Goal: Information Seeking & Learning: Learn about a topic

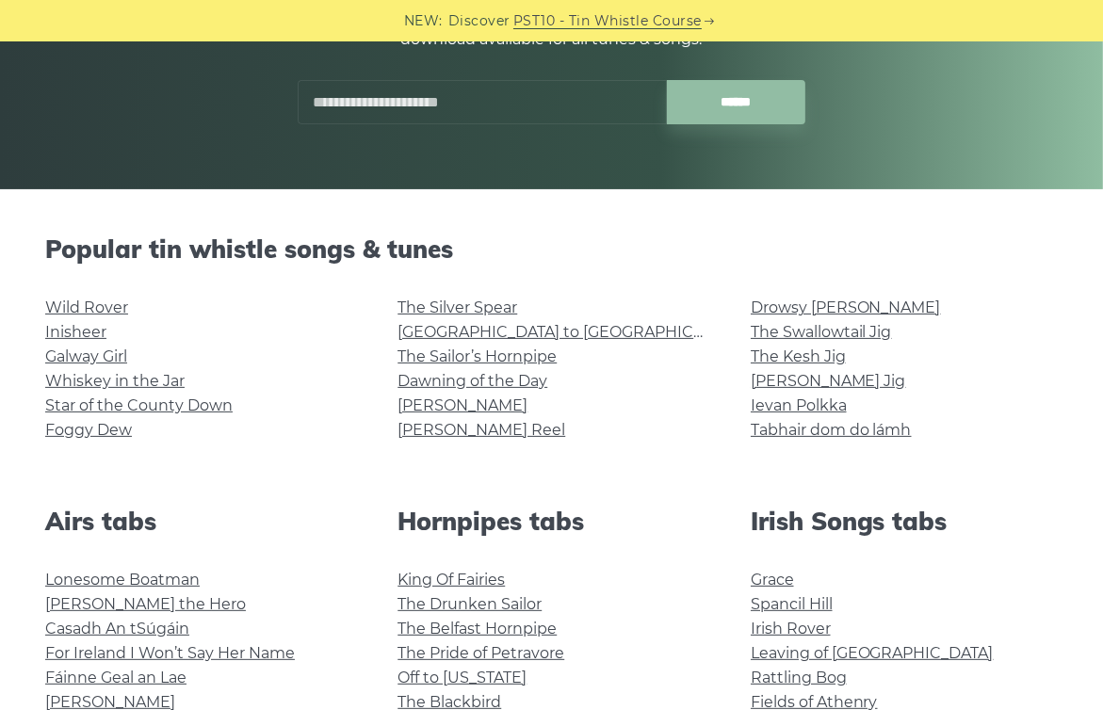
scroll to position [309, 0]
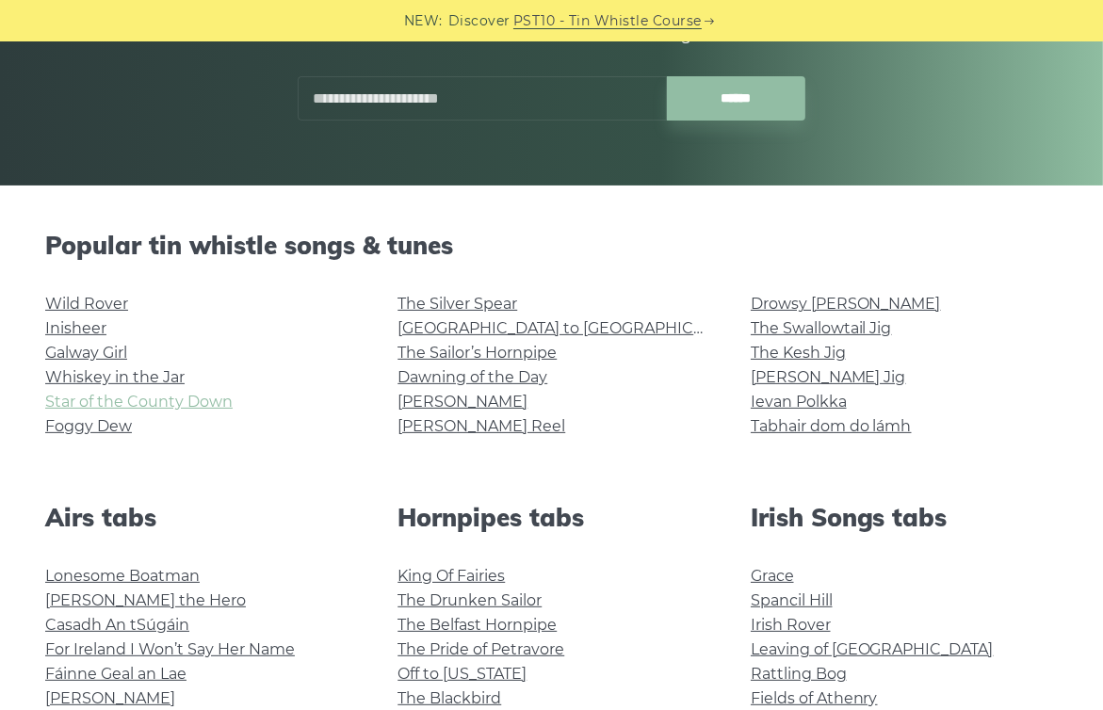
click at [84, 396] on link "Star of the County Down" at bounding box center [138, 402] width 187 height 18
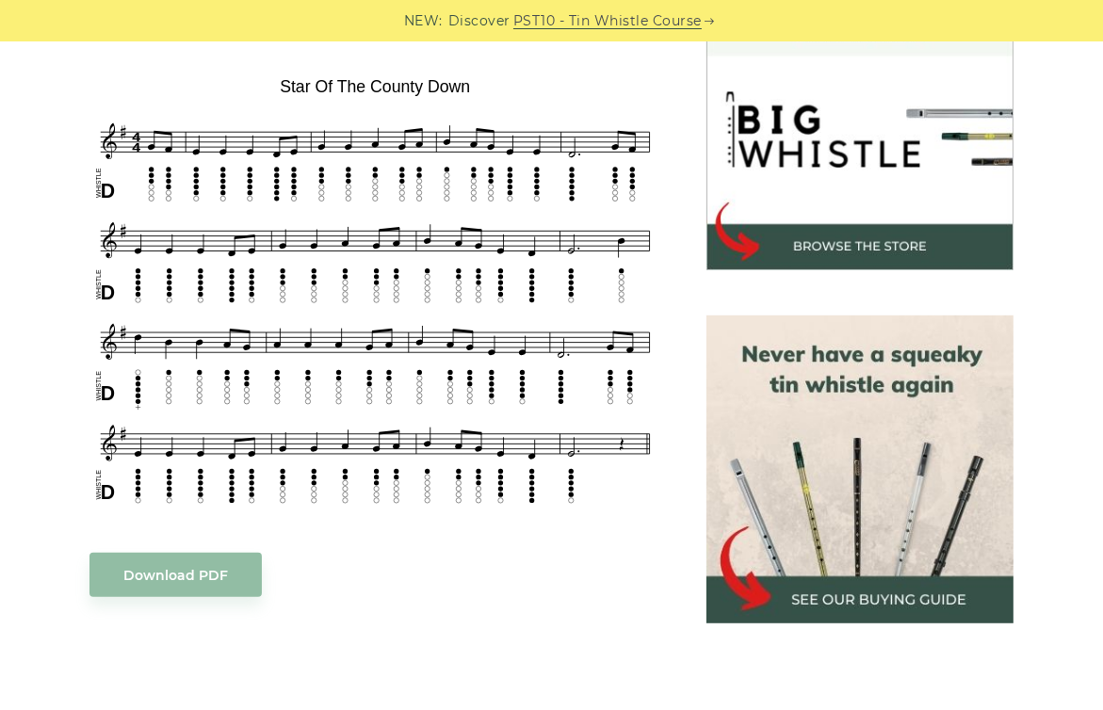
scroll to position [573, 0]
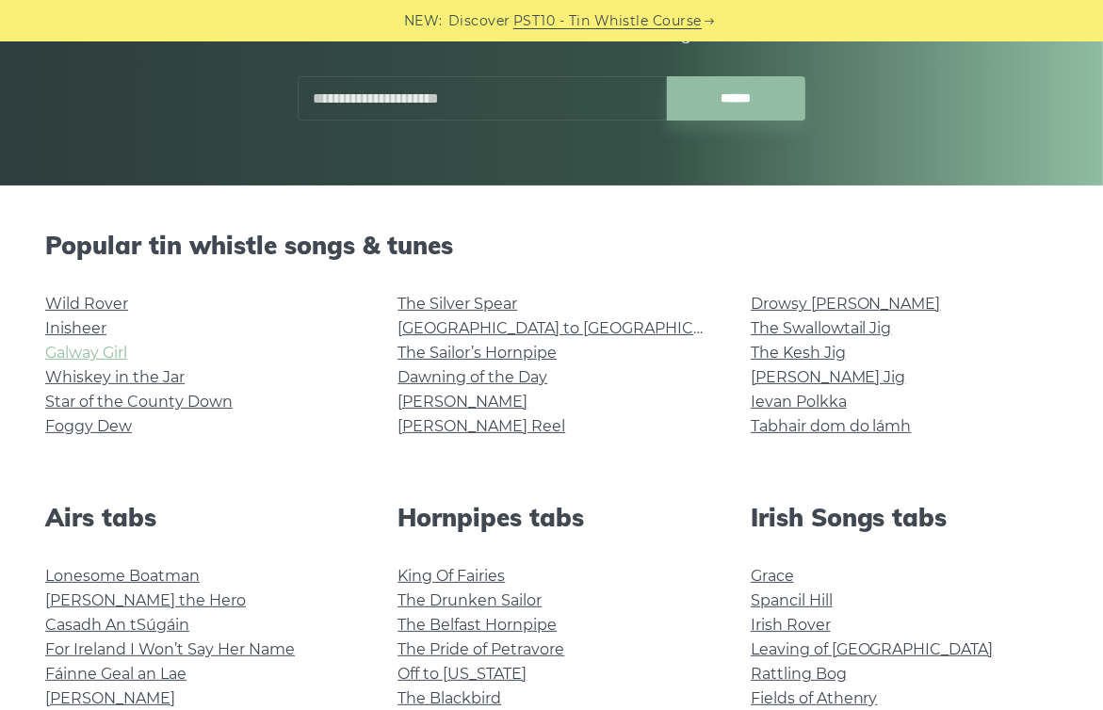
click at [85, 354] on link "Galway Girl" at bounding box center [86, 353] width 82 height 18
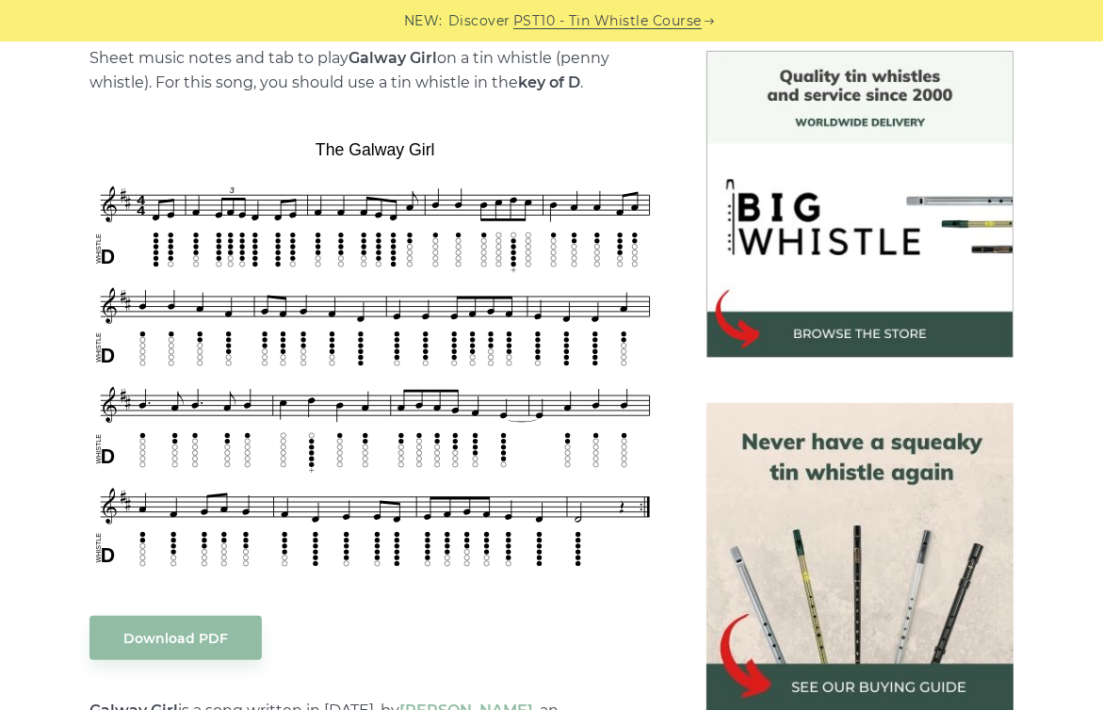
scroll to position [490, 0]
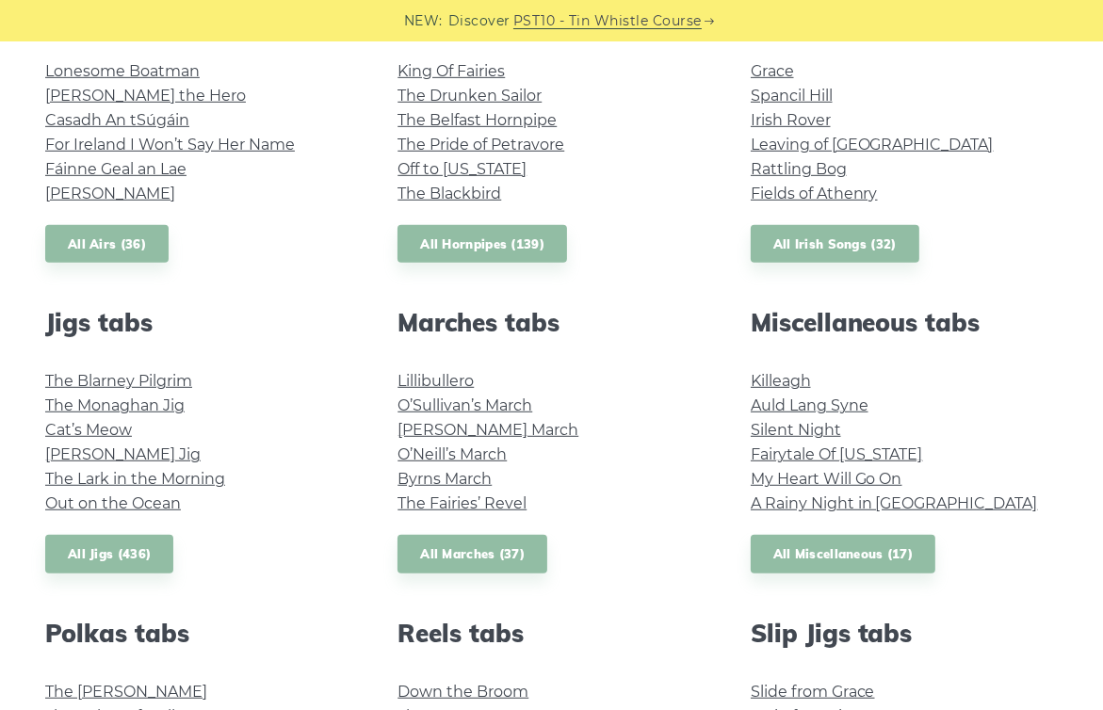
scroll to position [814, 0]
click at [786, 396] on link "Auld Lang Syne" at bounding box center [810, 405] width 118 height 18
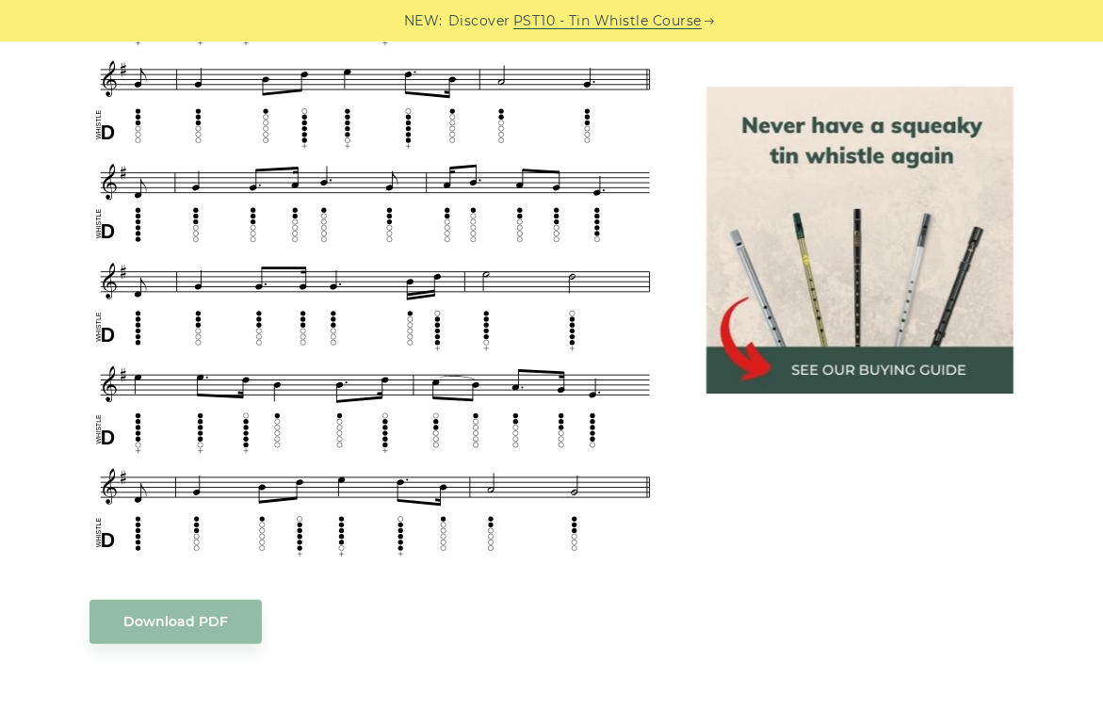
scroll to position [1011, 0]
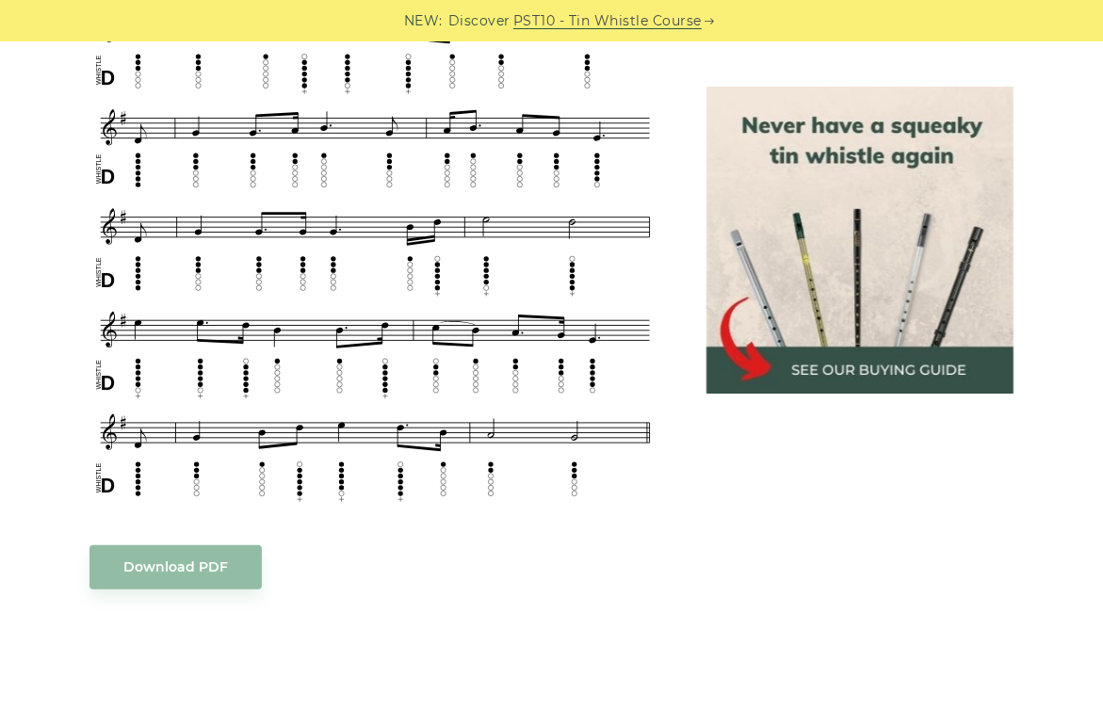
click at [170, 116] on body "NEW: Discover PST10 - Tin Whistle Course Lessons Fingering Charts Tabs & Notes …" at bounding box center [551, 642] width 1103 height 3307
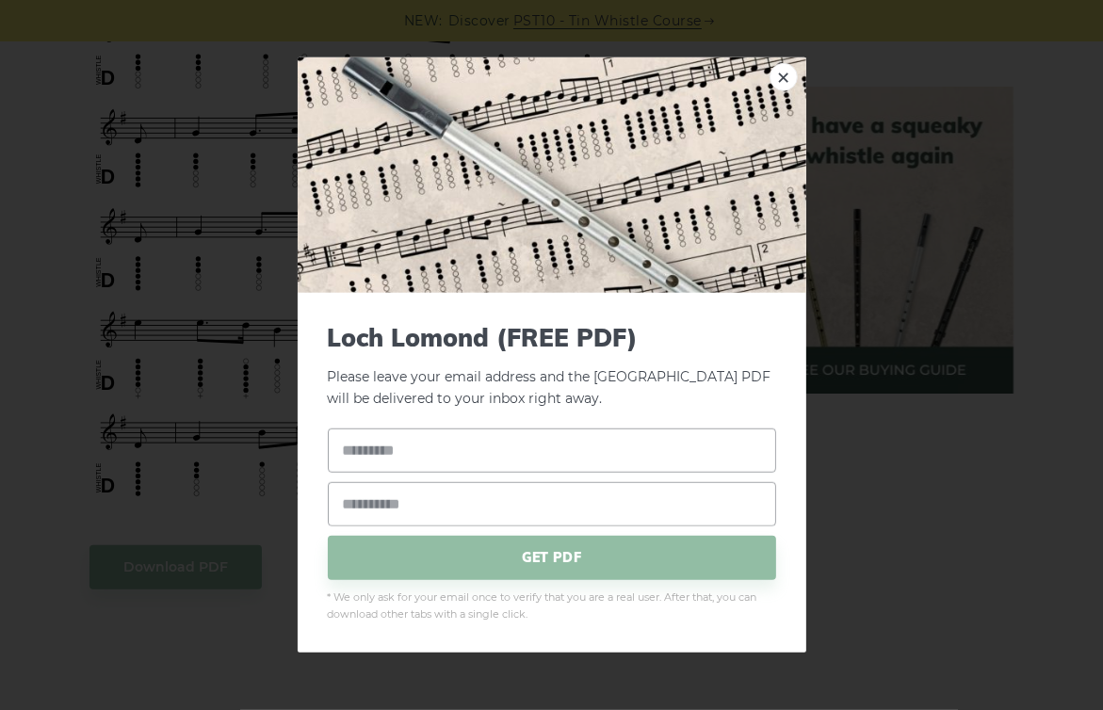
click at [77, 452] on div "× [GEOGRAPHIC_DATA] (FREE PDF) Please leave your email address and the [GEOGRAP…" at bounding box center [551, 355] width 1103 height 710
click at [795, 77] on link "×" at bounding box center [783, 77] width 28 height 28
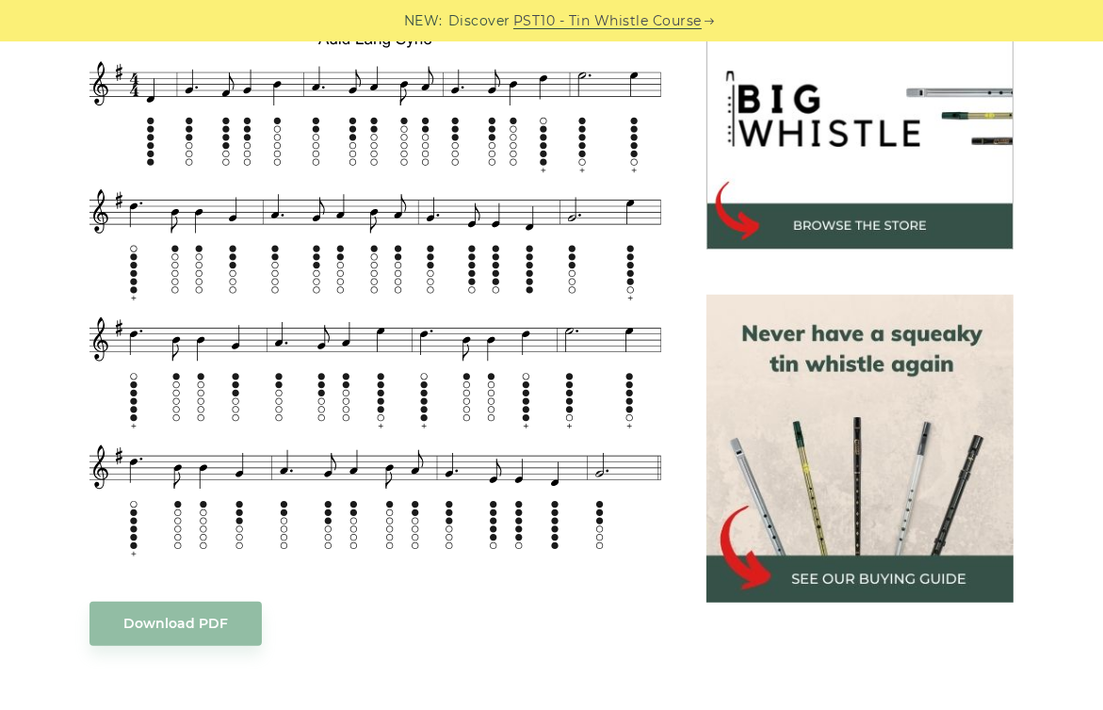
scroll to position [598, 0]
